Goal: Information Seeking & Learning: Learn about a topic

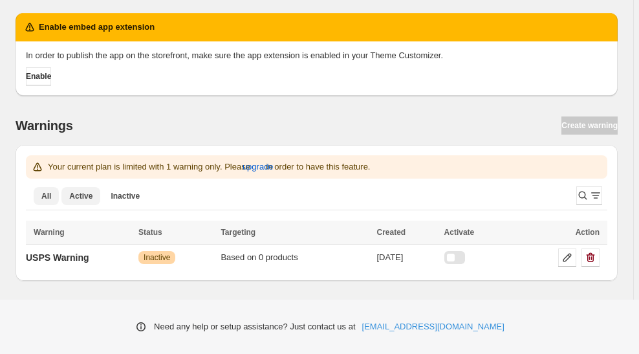
click at [88, 198] on span "Active" at bounding box center [80, 196] width 23 height 10
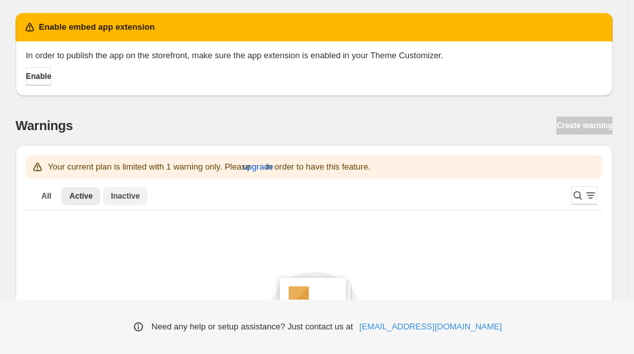
click at [114, 198] on span "Inactive" at bounding box center [125, 196] width 29 height 10
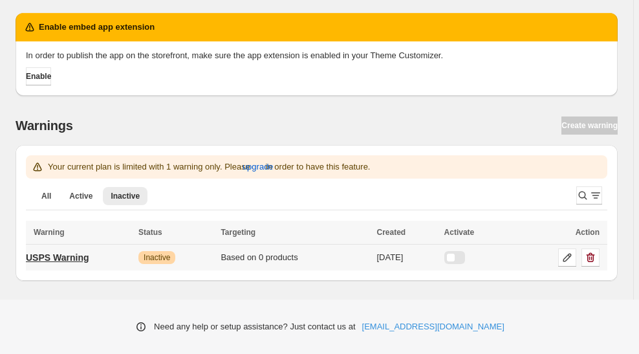
click at [82, 256] on p "USPS Warning" at bounding box center [57, 257] width 63 height 13
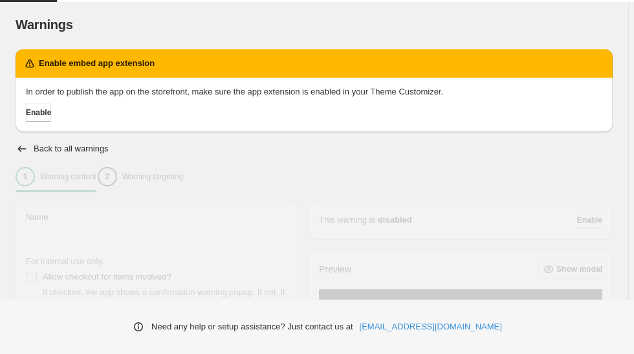
type input "**********"
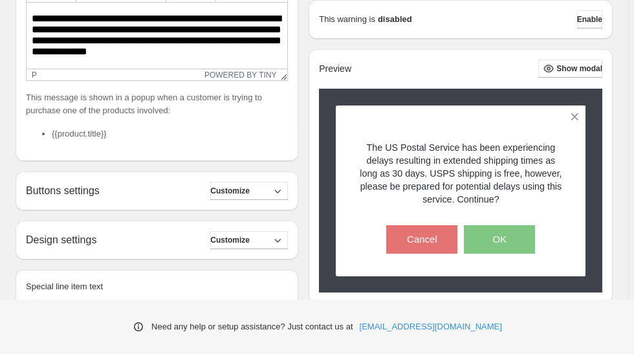
scroll to position [484, 0]
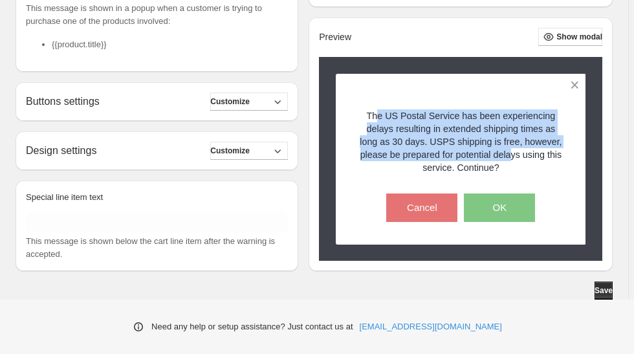
drag, startPoint x: 411, startPoint y: 88, endPoint x: 500, endPoint y: 158, distance: 112.8
click at [500, 158] on div "The US Postal Service has been experiencing delays resulting in extended shippi…" at bounding box center [460, 135] width 205 height 78
click at [500, 158] on p "The US Postal Service has been experiencing delays resulting in extended shippi…" at bounding box center [460, 141] width 205 height 65
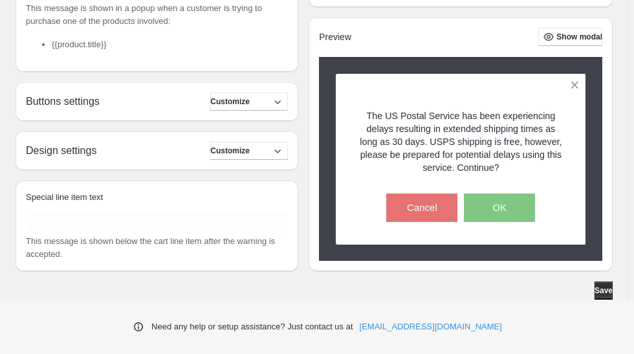
click at [455, 188] on div "The US Postal Service has been experiencing delays resulting in extended shippi…" at bounding box center [460, 158] width 205 height 125
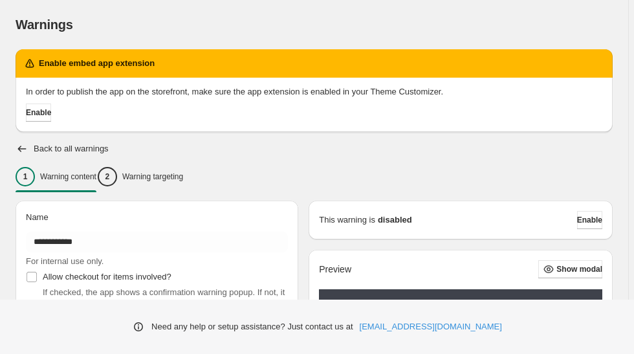
scroll to position [293, 0]
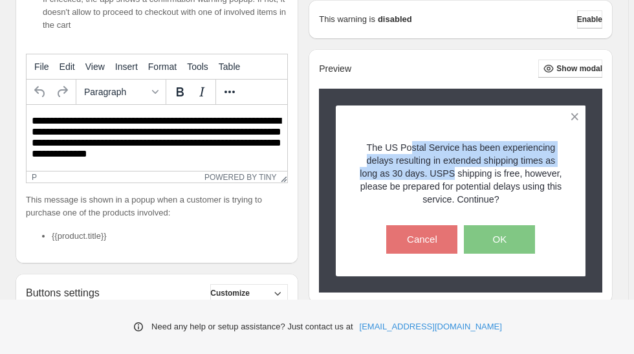
drag, startPoint x: 445, startPoint y: 149, endPoint x: 581, endPoint y: 178, distance: 139.5
click at [581, 178] on div "The US Postal Service has been experiencing delays resulting in extended shippi…" at bounding box center [461, 190] width 250 height 171
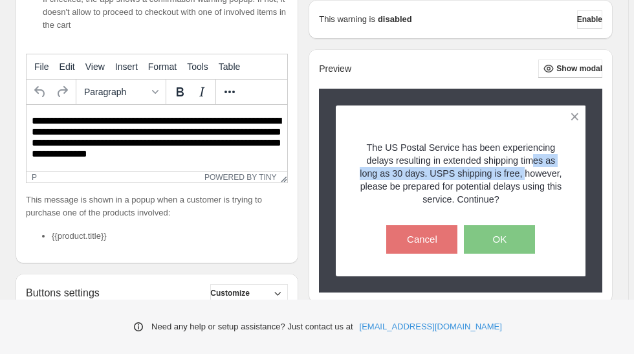
drag, startPoint x: 433, startPoint y: 173, endPoint x: 465, endPoint y: 191, distance: 36.5
click at [465, 191] on p "The US Postal Service has been experiencing delays resulting in extended shippi…" at bounding box center [460, 173] width 205 height 65
drag, startPoint x: 465, startPoint y: 191, endPoint x: 446, endPoint y: 172, distance: 27.0
click at [446, 172] on p "The US Postal Service has been experiencing delays resulting in extended shippi…" at bounding box center [460, 173] width 205 height 65
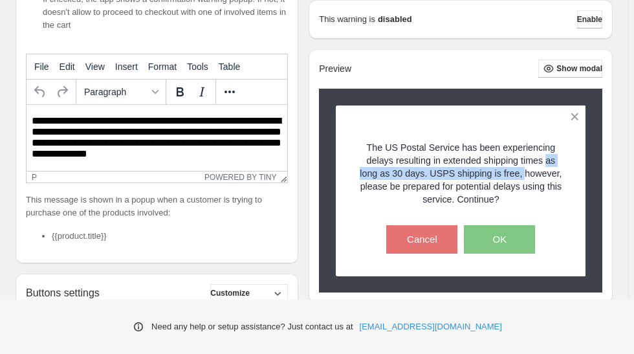
click at [446, 172] on p "The US Postal Service has been experiencing delays resulting in extended shippi…" at bounding box center [460, 173] width 205 height 65
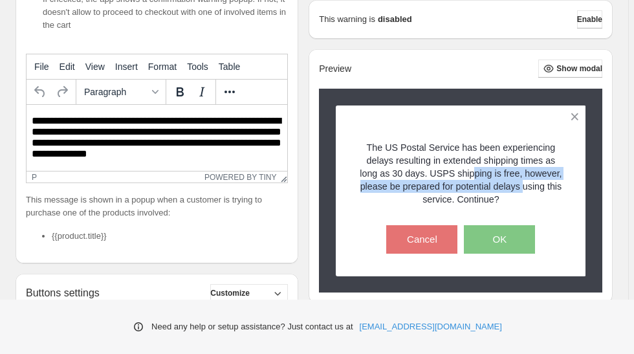
drag, startPoint x: 411, startPoint y: 183, endPoint x: 513, endPoint y: 204, distance: 105.0
click at [513, 204] on p "The US Postal Service has been experiencing delays resulting in extended shippi…" at bounding box center [460, 173] width 205 height 65
click at [464, 188] on p "The US Postal Service has been experiencing delays resulting in extended shippi…" at bounding box center [460, 173] width 205 height 65
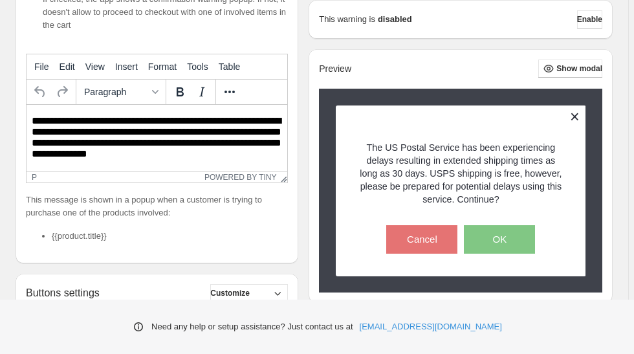
click at [575, 114] on button at bounding box center [574, 116] width 23 height 23
